Goal: Use online tool/utility: Use online tool/utility

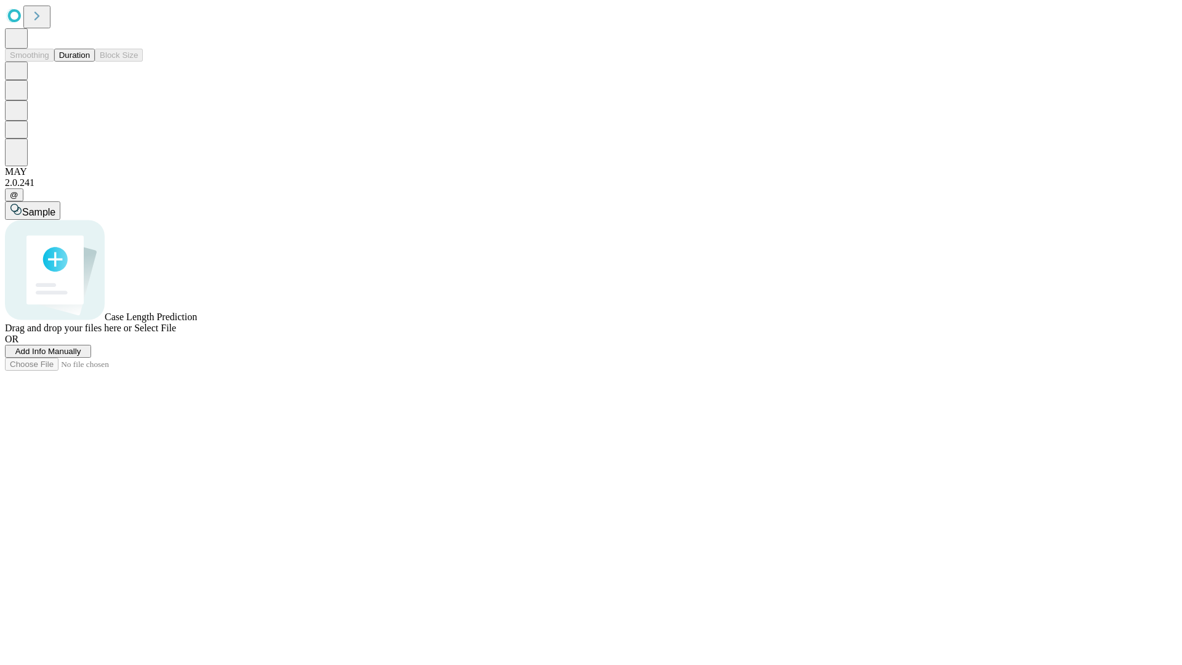
click at [176, 333] on span "Select File" at bounding box center [155, 328] width 42 height 10
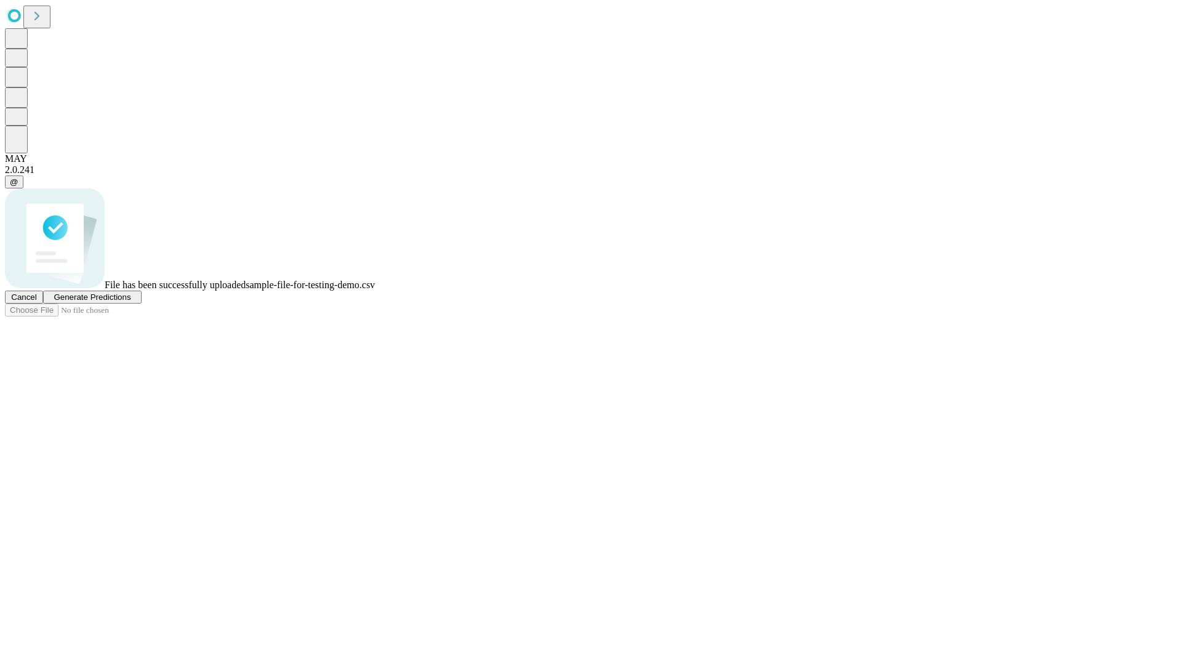
click at [131, 302] on span "Generate Predictions" at bounding box center [92, 296] width 77 height 9
